Goal: Task Accomplishment & Management: Use online tool/utility

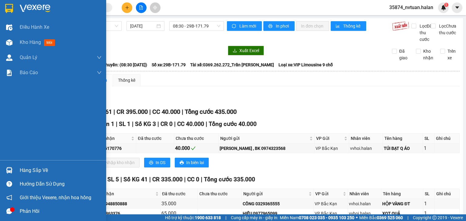
click at [36, 173] on div "Hàng sắp về" at bounding box center [61, 170] width 82 height 9
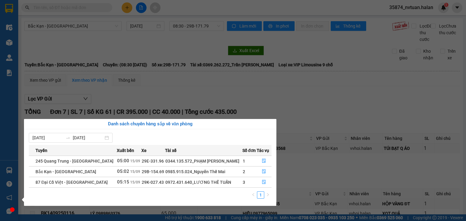
drag, startPoint x: 330, startPoint y: 95, endPoint x: 305, endPoint y: 105, distance: 27.0
click at [328, 96] on section "Kết quả tìm kiếm ( 0 ) Bộ lọc No Data 35874_nvtuan.halan 1 Điều hành xe Kho hàn…" at bounding box center [233, 110] width 466 height 221
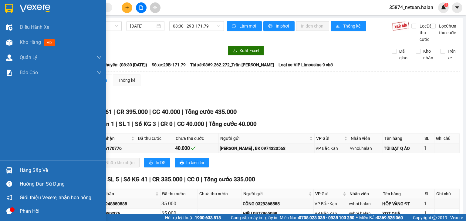
click at [23, 168] on div "Hàng sắp về" at bounding box center [61, 170] width 82 height 9
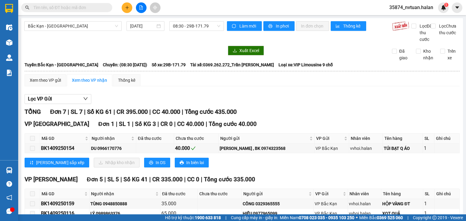
drag, startPoint x: 327, startPoint y: 106, endPoint x: 180, endPoint y: 109, distance: 147.1
click at [320, 104] on section "Kết quả tìm kiếm ( 0 ) Bộ lọc No Data 35874_nvtuan.halan 1 Điều hành xe Kho hàn…" at bounding box center [233, 110] width 466 height 221
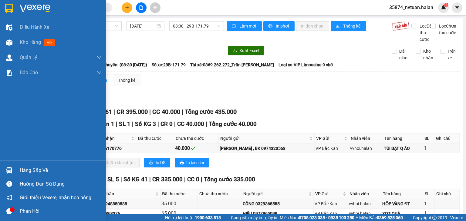
click at [41, 167] on div "Hàng sắp về" at bounding box center [61, 170] width 82 height 9
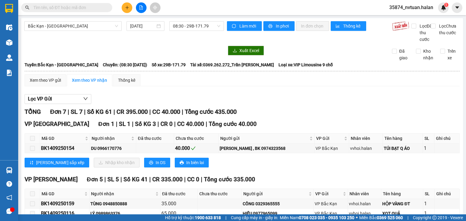
click at [334, 98] on section "Kết quả tìm kiếm ( 0 ) Bộ lọc No Data 35874_nvtuan.halan 1 Điều hành xe Kho hàn…" at bounding box center [233, 110] width 466 height 221
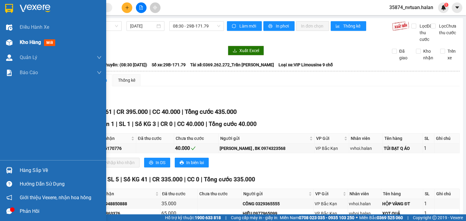
click at [19, 43] on div "Kho hàng mới" at bounding box center [53, 42] width 106 height 15
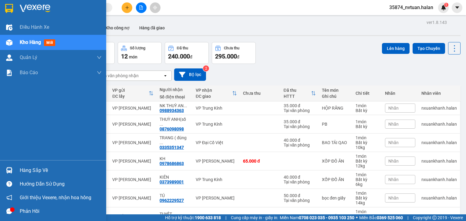
drag, startPoint x: 33, startPoint y: 168, endPoint x: 37, endPoint y: 168, distance: 3.9
click at [33, 168] on div "Hàng sắp về" at bounding box center [61, 170] width 82 height 9
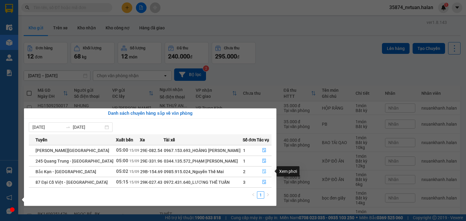
click at [262, 172] on icon "file-done" at bounding box center [264, 171] width 4 height 4
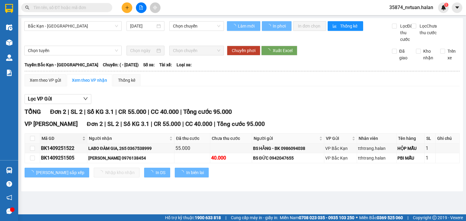
type input "[DATE]"
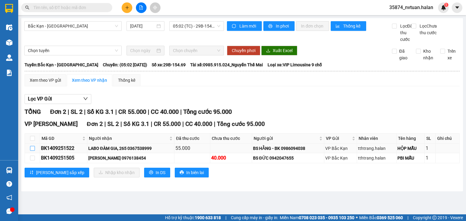
click at [32, 151] on input "checkbox" at bounding box center [32, 148] width 5 height 5
checkbox input "true"
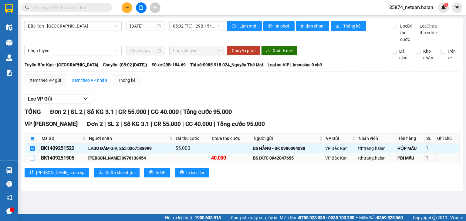
click at [32, 161] on input "checkbox" at bounding box center [32, 158] width 5 height 5
checkbox input "true"
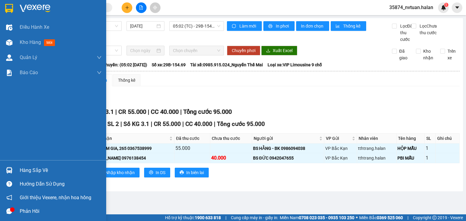
click at [14, 169] on div at bounding box center [9, 170] width 11 height 11
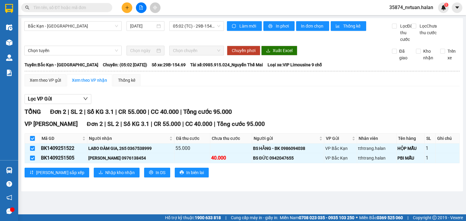
click at [293, 105] on section "Kết quả tìm kiếm ( 0 ) Bộ lọc No Data 35874_nvtuan.halan 1 Điều hành xe Kho hàn…" at bounding box center [233, 110] width 466 height 221
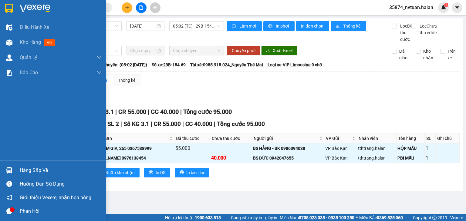
click at [16, 14] on div at bounding box center [53, 10] width 106 height 20
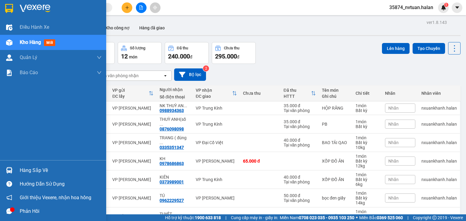
click at [23, 166] on div "Hàng sắp về" at bounding box center [61, 170] width 82 height 9
